Goal: Task Accomplishment & Management: Use online tool/utility

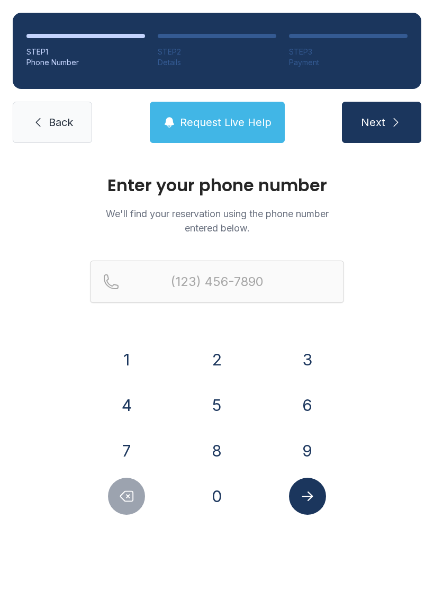
click at [136, 439] on button "7" at bounding box center [126, 450] width 37 height 37
click at [135, 439] on button "7" at bounding box center [126, 450] width 37 height 37
click at [233, 395] on button "5" at bounding box center [217, 405] width 37 height 37
click at [307, 446] on button "9" at bounding box center [307, 450] width 37 height 37
click at [307, 445] on button "9" at bounding box center [307, 450] width 37 height 37
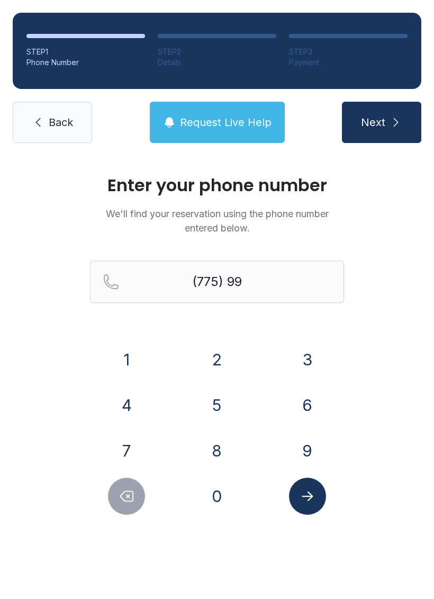
click at [132, 442] on button "7" at bounding box center [126, 450] width 37 height 37
click at [144, 399] on button "4" at bounding box center [126, 405] width 37 height 37
click at [215, 439] on button "8" at bounding box center [217, 450] width 37 height 37
click at [212, 492] on button "0" at bounding box center [217, 496] width 37 height 37
click at [124, 412] on button "4" at bounding box center [126, 405] width 37 height 37
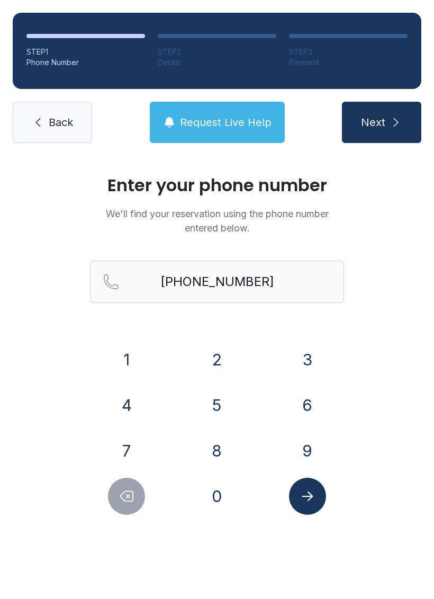
click at [316, 496] on button "Submit lookup form" at bounding box center [307, 496] width 37 height 37
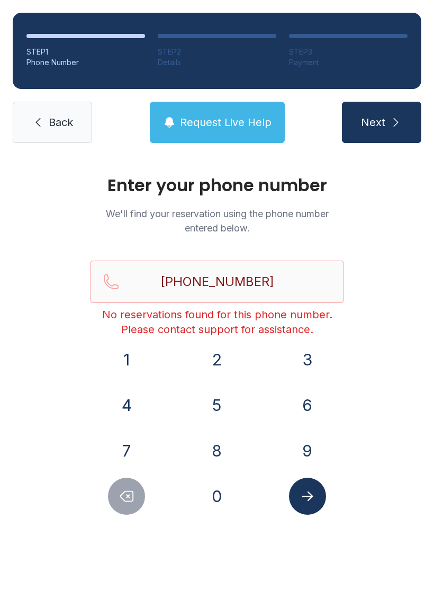
click at [135, 490] on icon "Delete number" at bounding box center [127, 496] width 16 height 16
click at [134, 489] on icon "Delete number" at bounding box center [127, 496] width 16 height 16
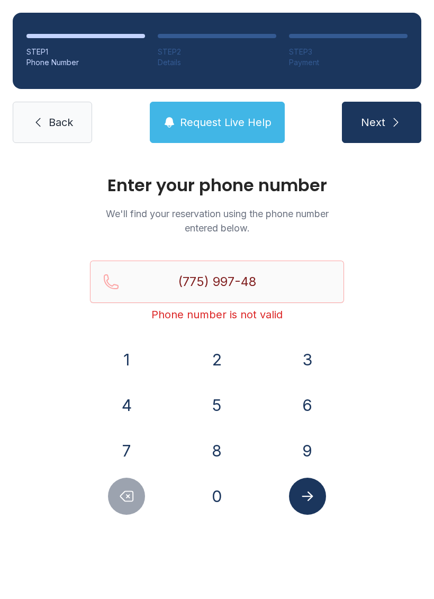
click at [121, 480] on button "Delete number" at bounding box center [126, 496] width 37 height 37
click at [123, 486] on button "Delete number" at bounding box center [126, 496] width 37 height 37
click at [129, 494] on icon "Delete number" at bounding box center [127, 496] width 16 height 16
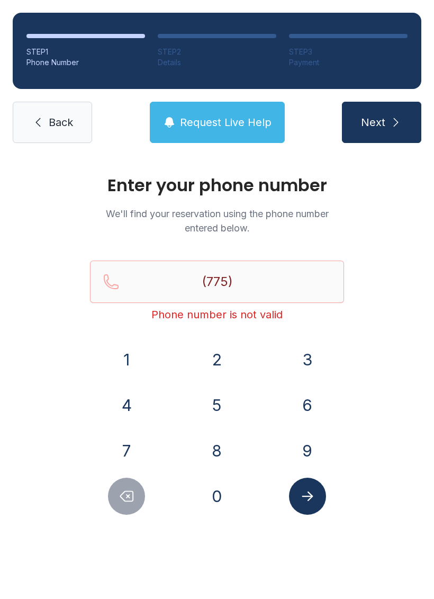
click at [129, 494] on icon "Delete number" at bounding box center [127, 496] width 16 height 16
click at [216, 392] on button "5" at bounding box center [217, 405] width 37 height 37
type input "(775)"
click at [19, 110] on link "Back" at bounding box center [52, 122] width 79 height 41
